Goal: Task Accomplishment & Management: Manage account settings

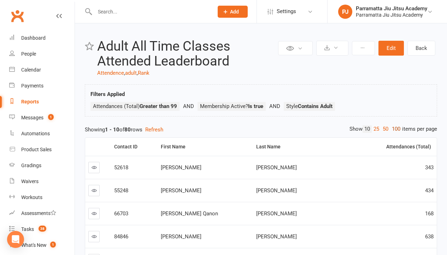
click at [395, 129] on link "100" at bounding box center [396, 128] width 12 height 7
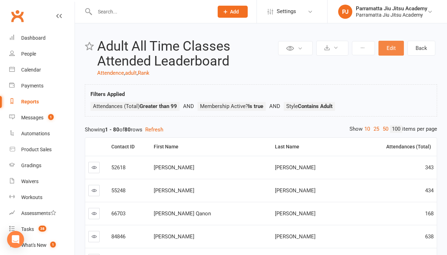
click at [392, 48] on button "Edit" at bounding box center [391, 48] width 25 height 15
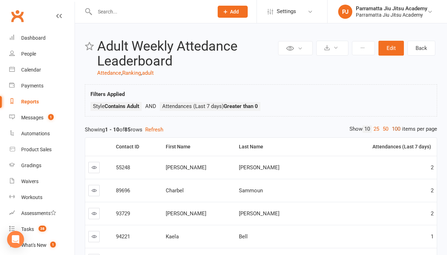
click at [395, 129] on link "100" at bounding box center [396, 128] width 12 height 7
